Goal: Find specific page/section: Find specific page/section

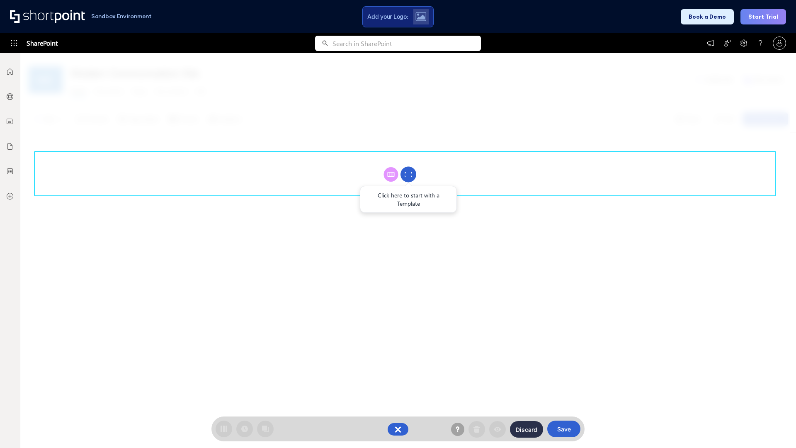
click at [408, 174] on circle at bounding box center [408, 175] width 16 height 16
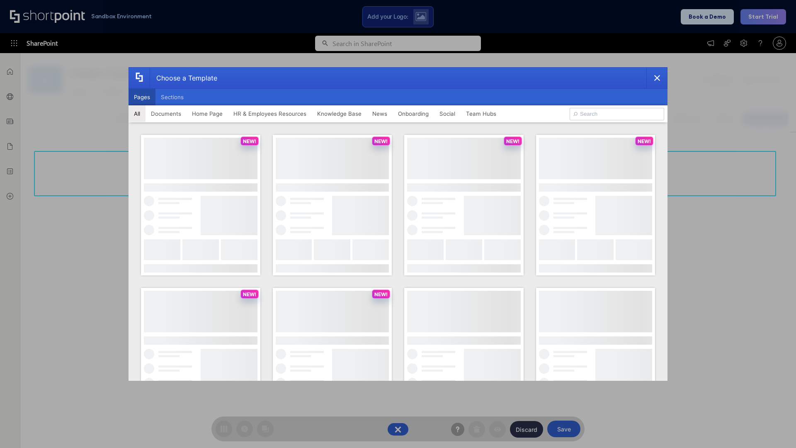
click at [142, 97] on button "Pages" at bounding box center [141, 97] width 27 height 17
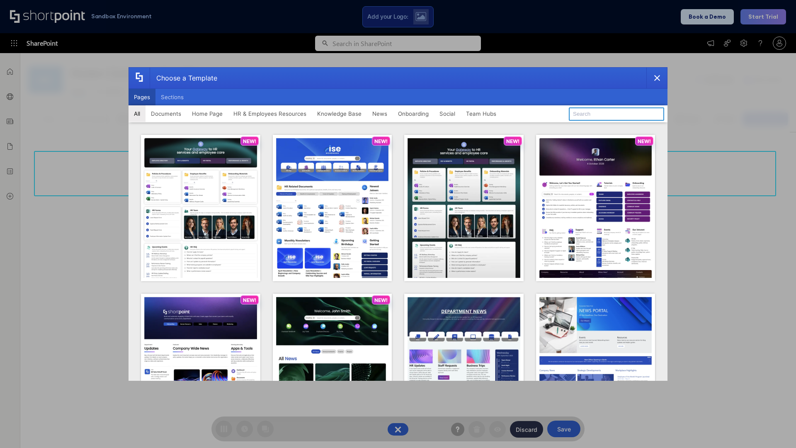
type input "HR 5"
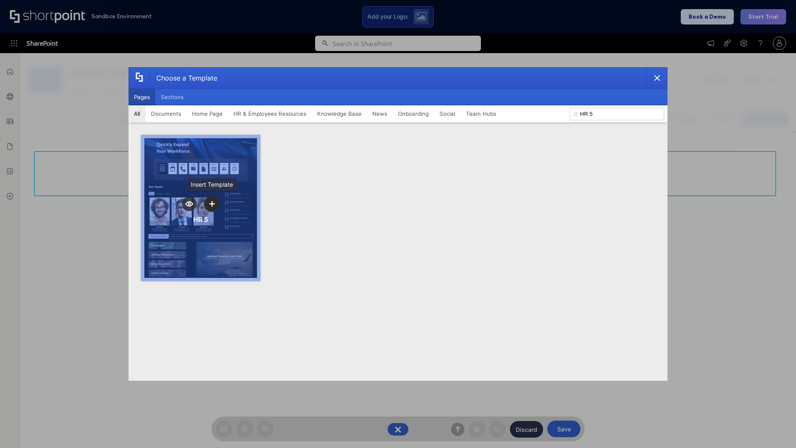
click at [212, 203] on icon "template selector" at bounding box center [212, 204] width 6 height 6
